Goal: Transaction & Acquisition: Purchase product/service

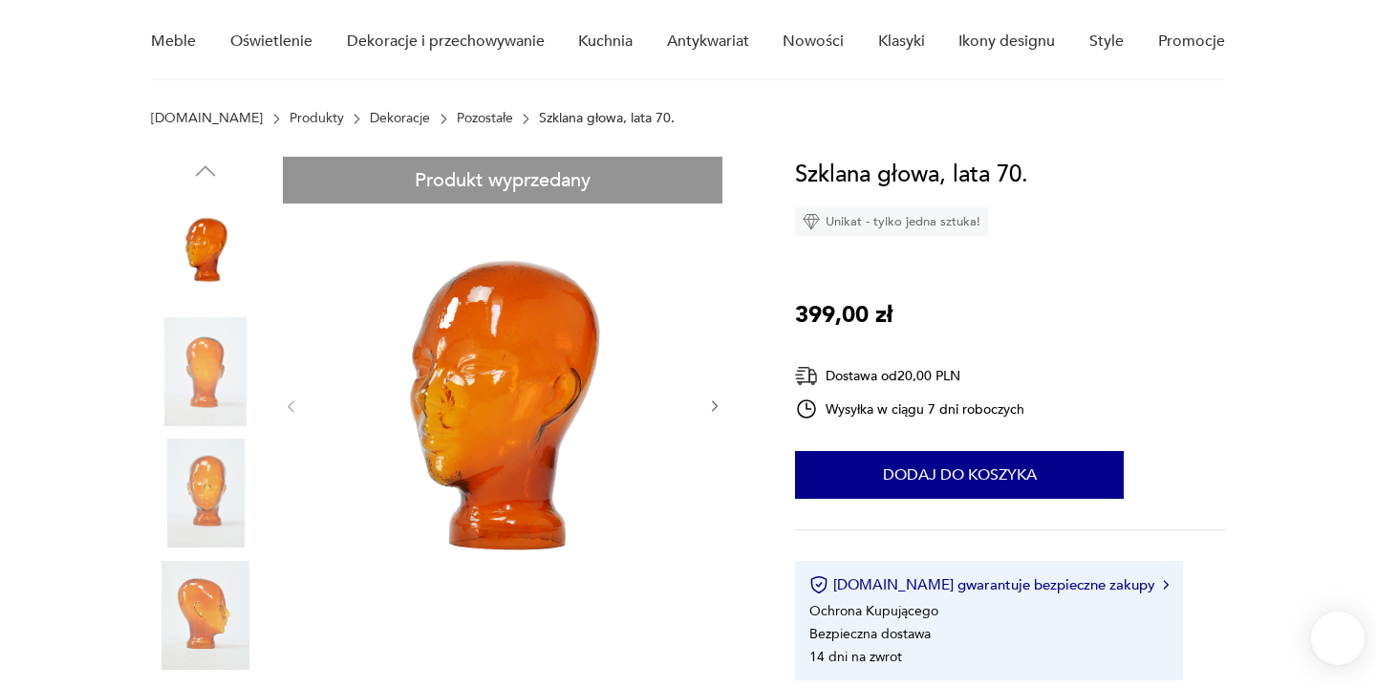
click at [718, 406] on icon "button" at bounding box center [715, 406] width 6 height 11
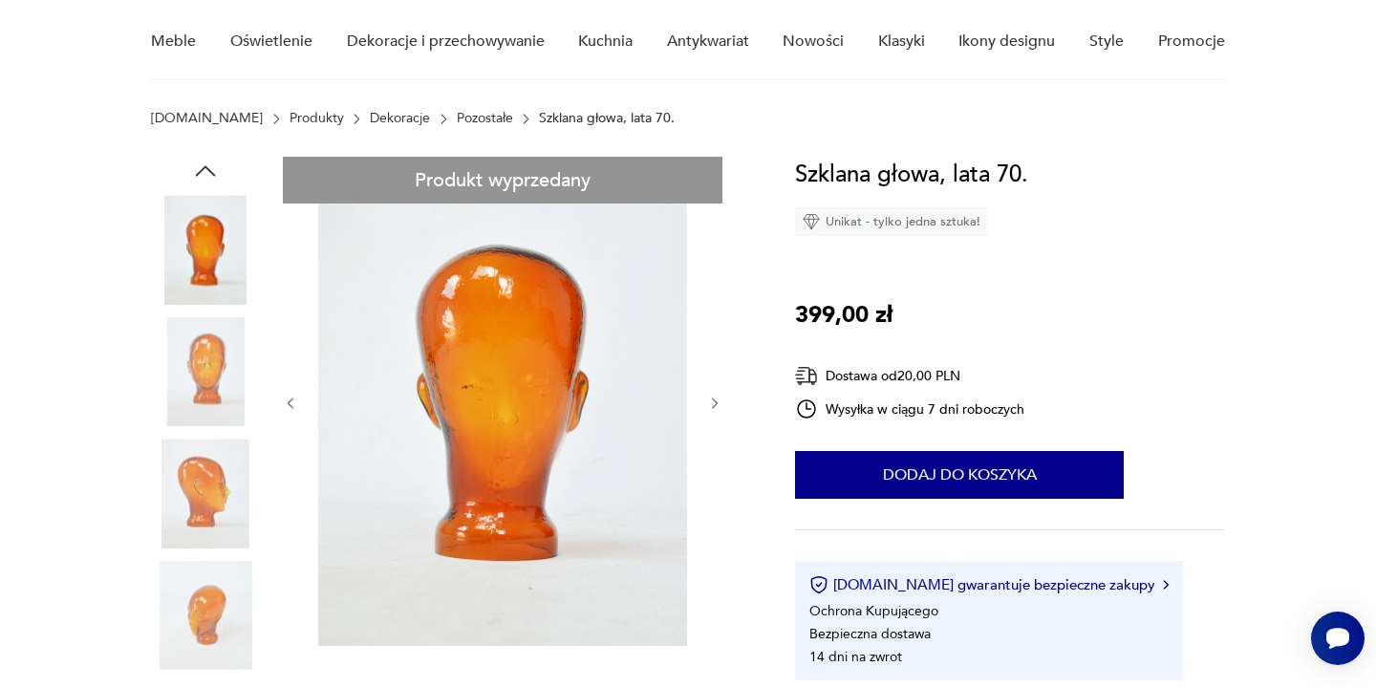
click at [718, 406] on icon "button" at bounding box center [715, 404] width 16 height 16
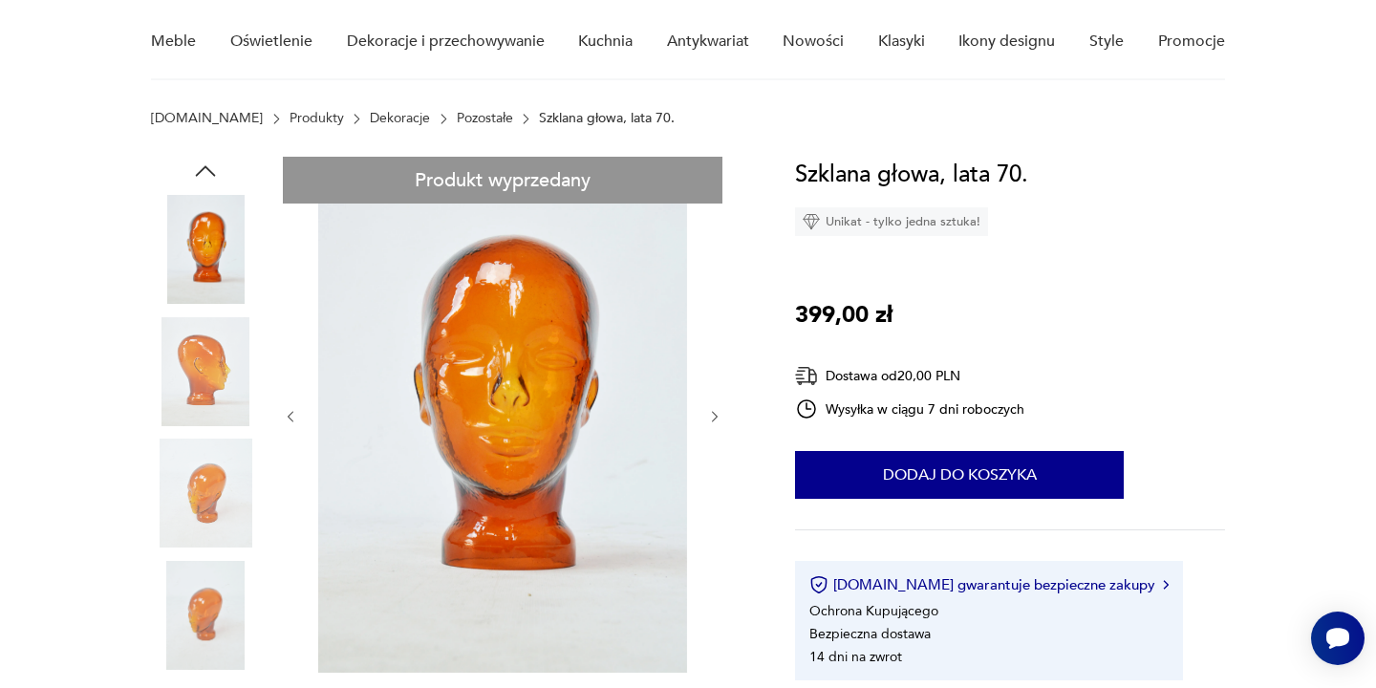
click at [718, 407] on button "button" at bounding box center [715, 416] width 16 height 19
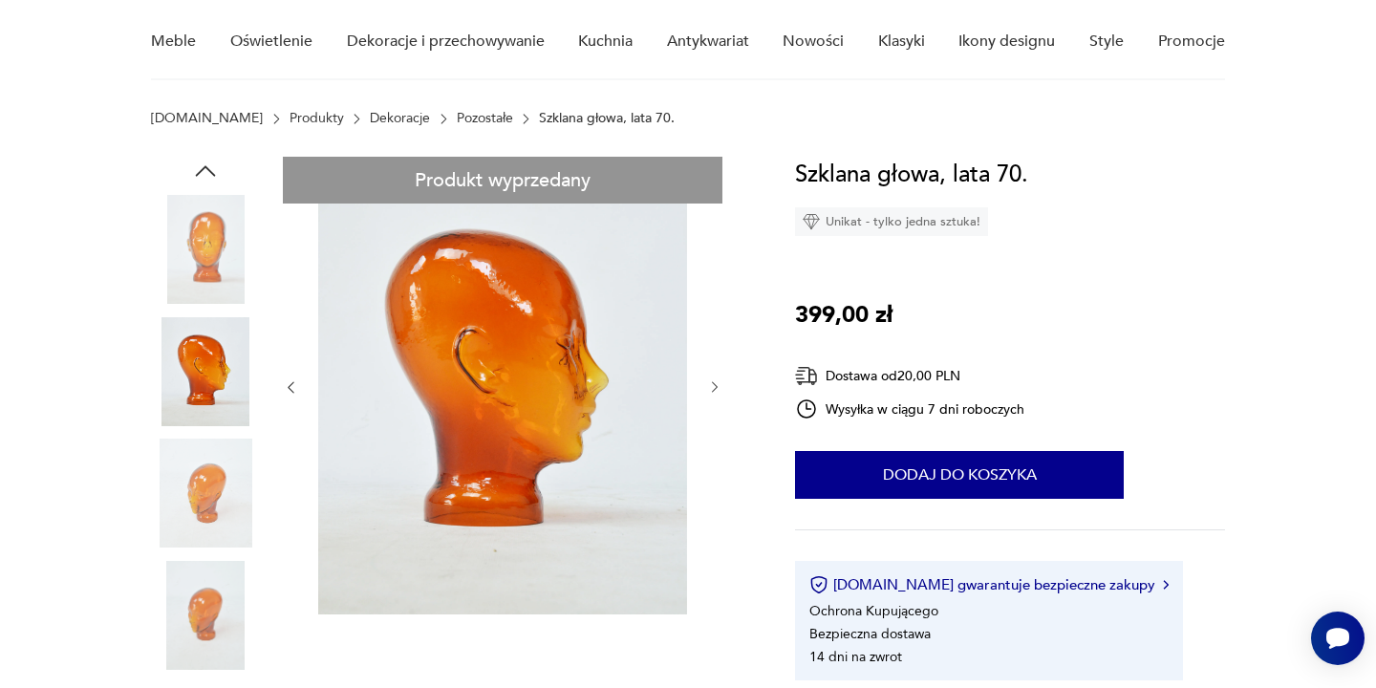
click at [711, 384] on icon "button" at bounding box center [715, 387] width 16 height 16
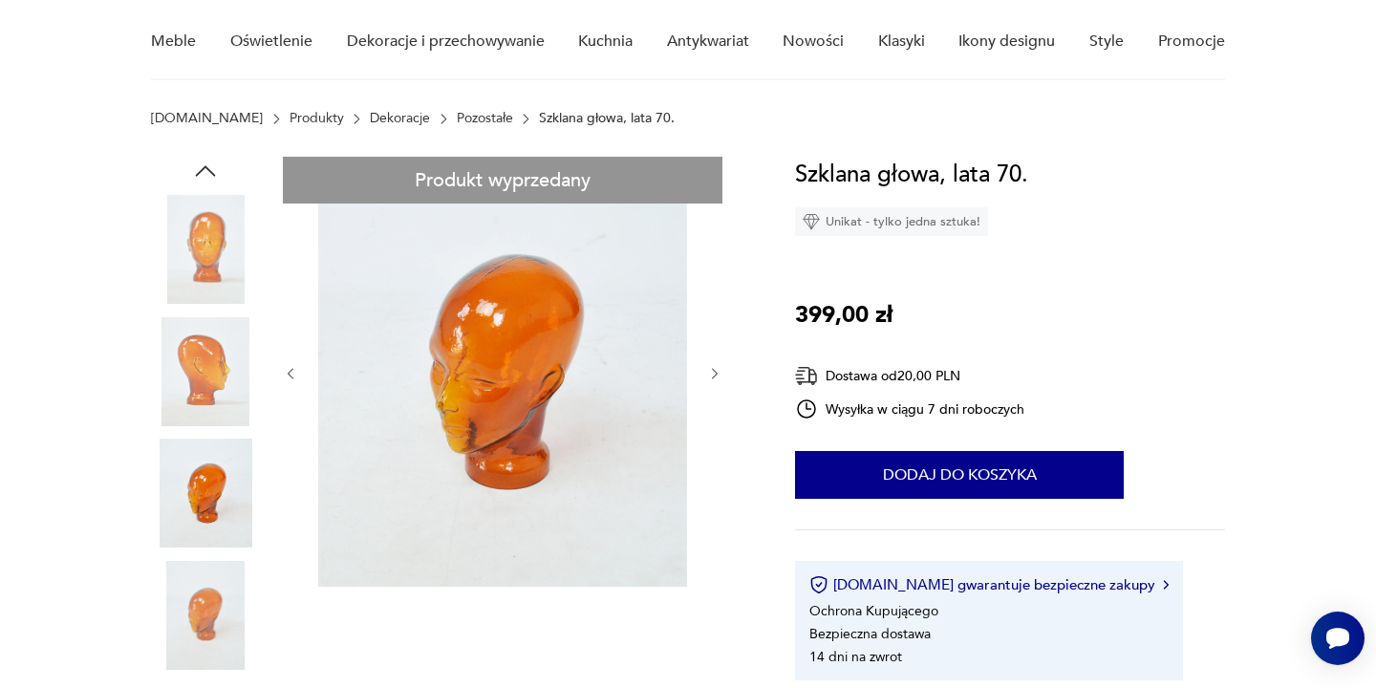
click at [711, 384] on div at bounding box center [503, 374] width 440 height 434
click at [215, 615] on img at bounding box center [205, 615] width 109 height 109
